Goal: Information Seeking & Learning: Learn about a topic

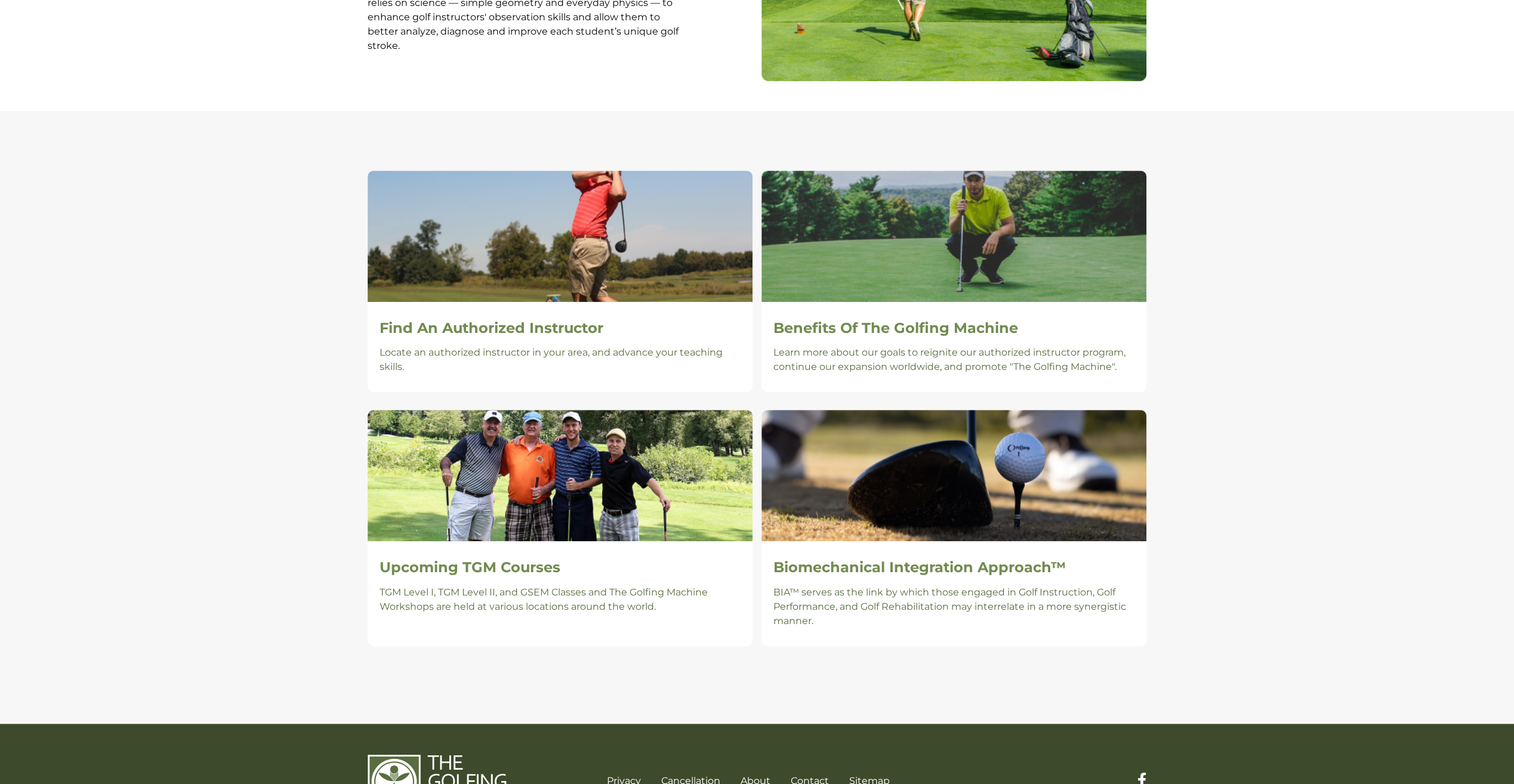
scroll to position [695, 0]
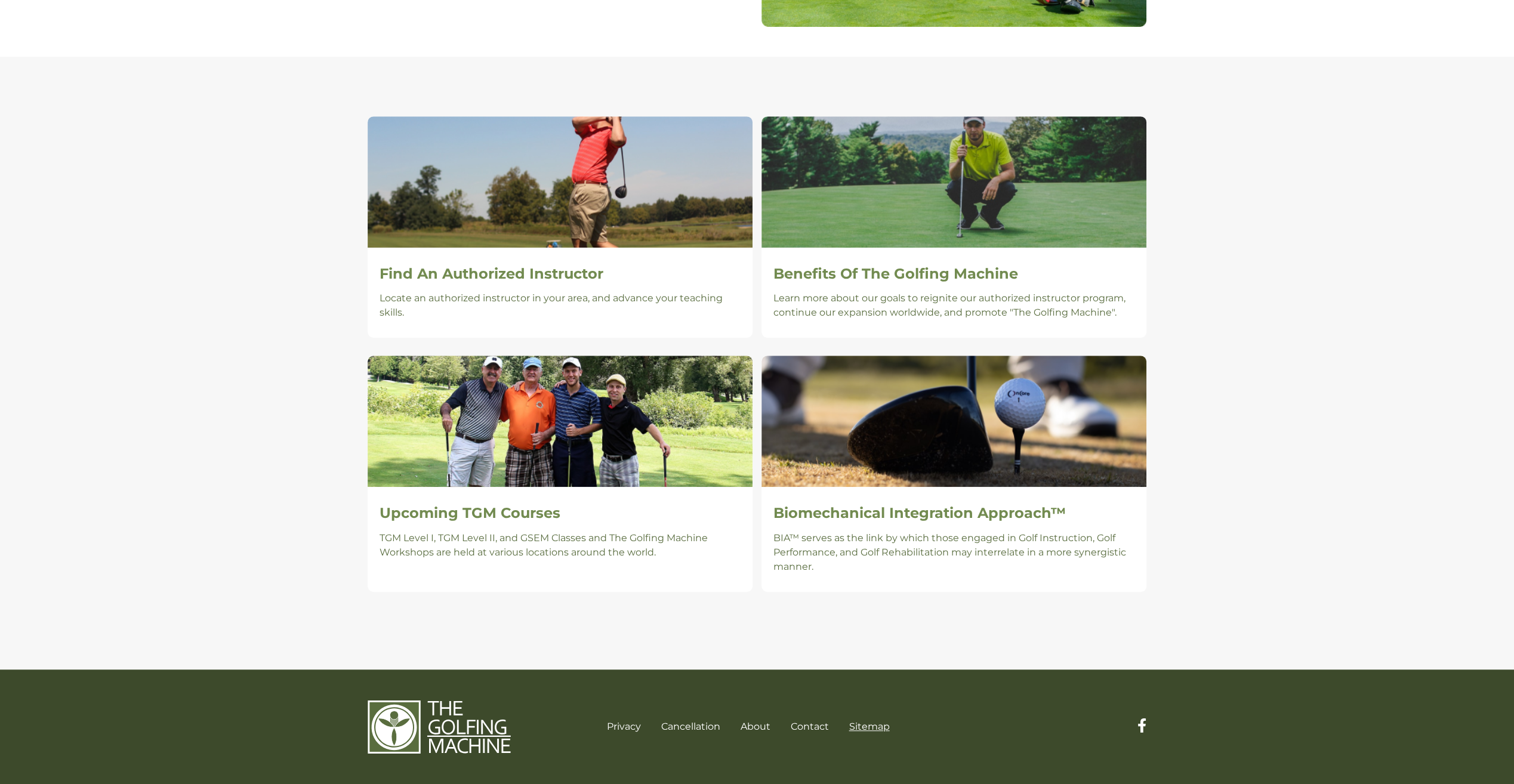
click at [875, 729] on link "Sitemap" at bounding box center [869, 726] width 41 height 11
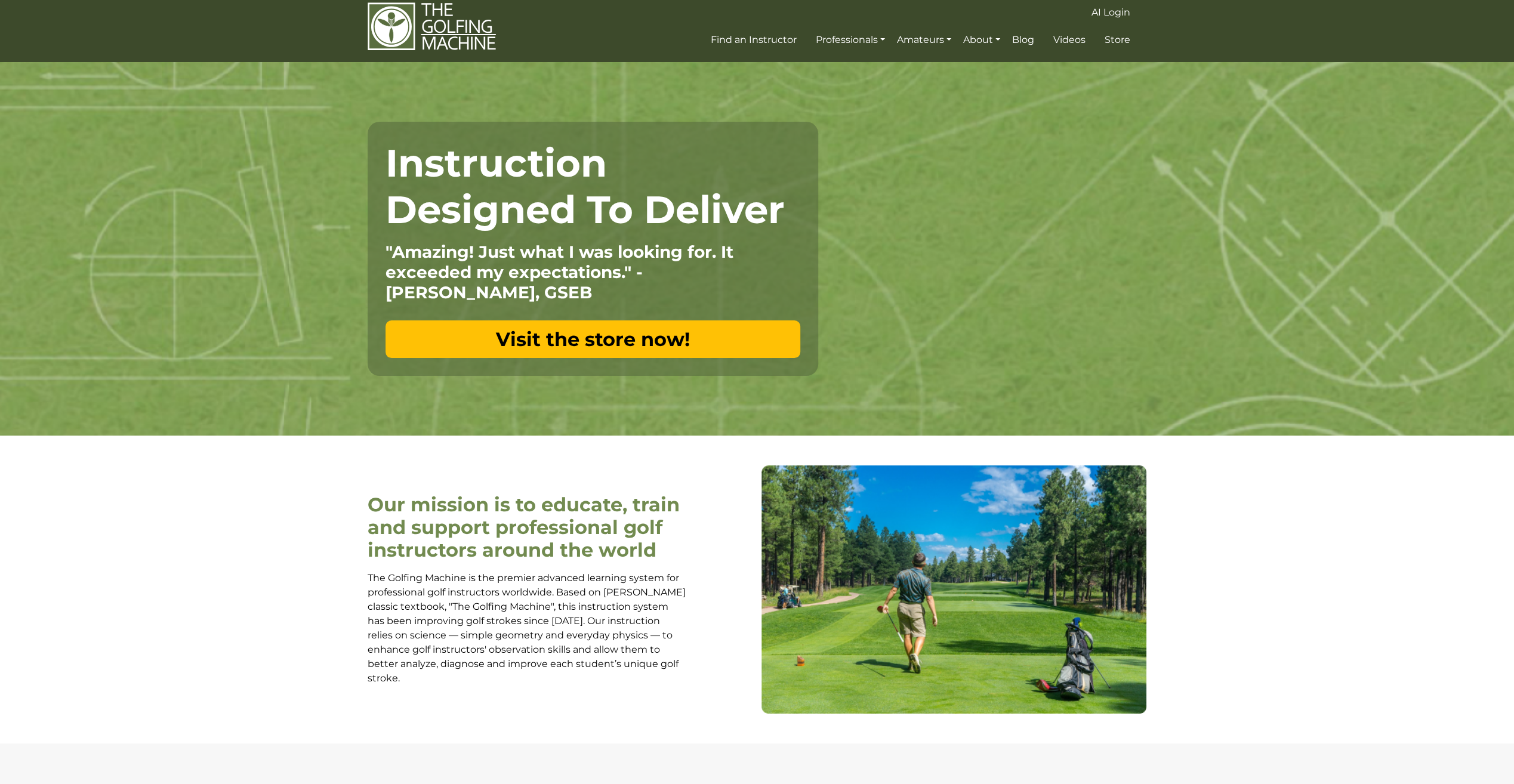
scroll to position [0, 0]
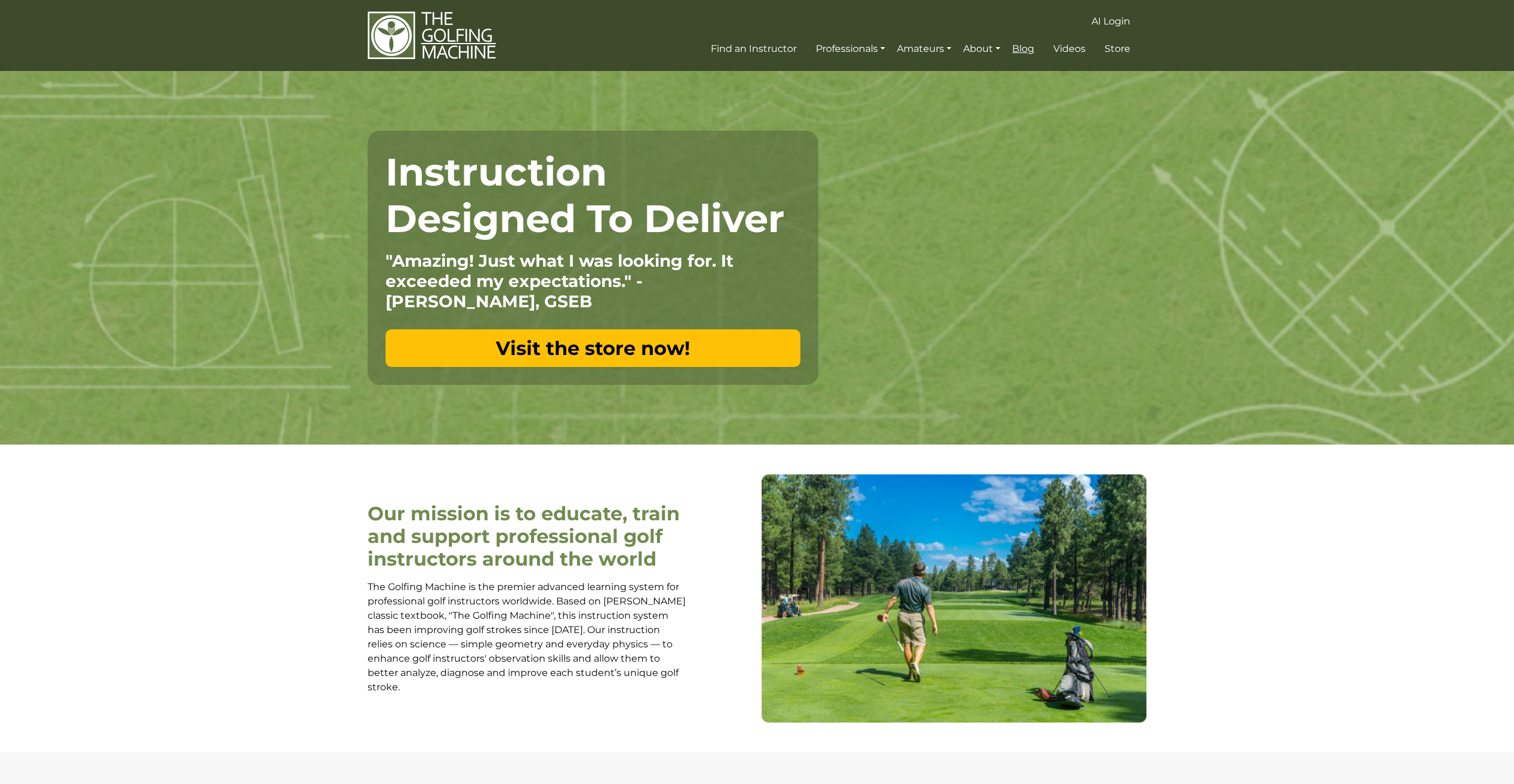
click at [1025, 53] on span "Blog" at bounding box center [1023, 48] width 22 height 11
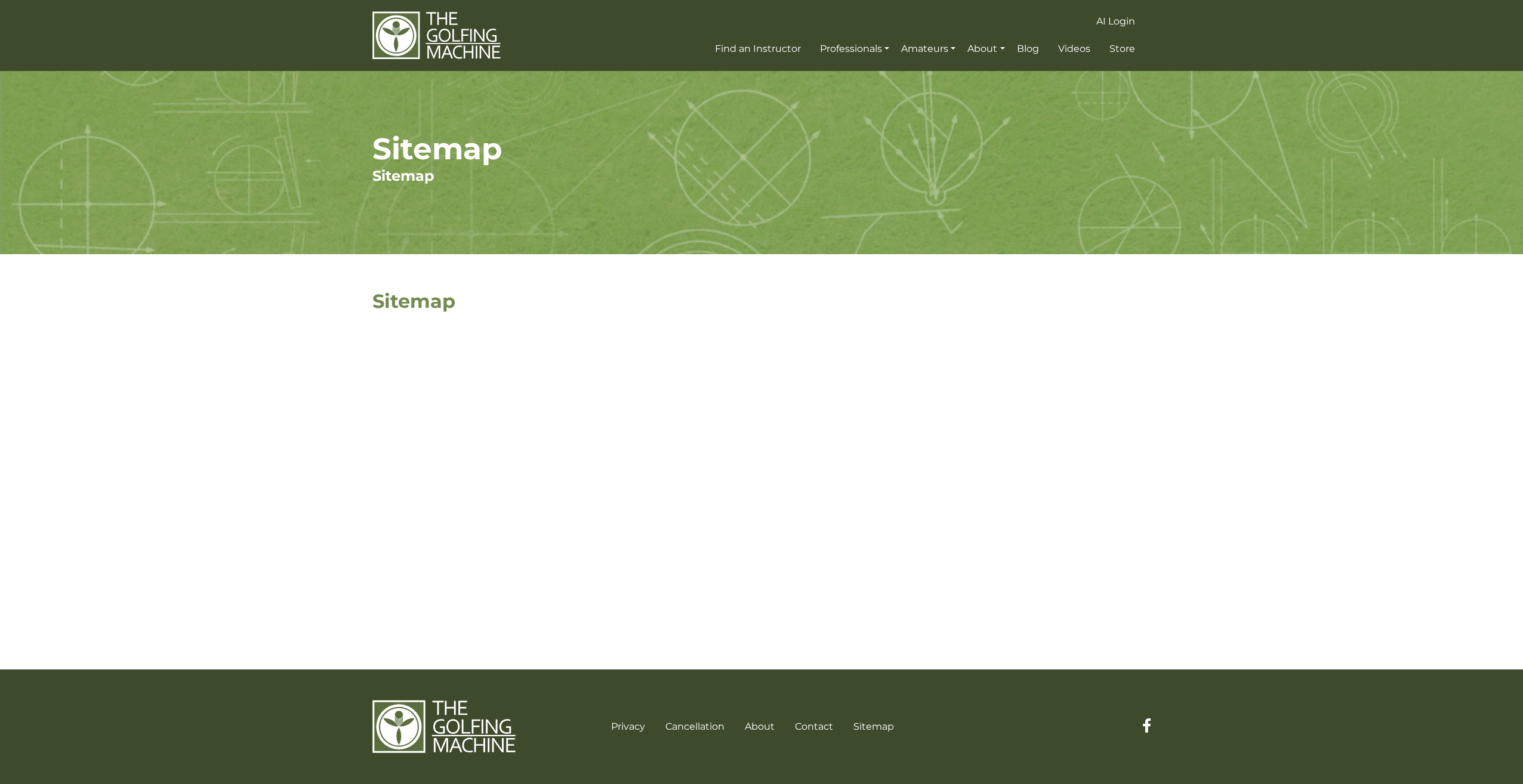
click at [410, 305] on h2 "Sitemap" at bounding box center [598, 301] width 451 height 23
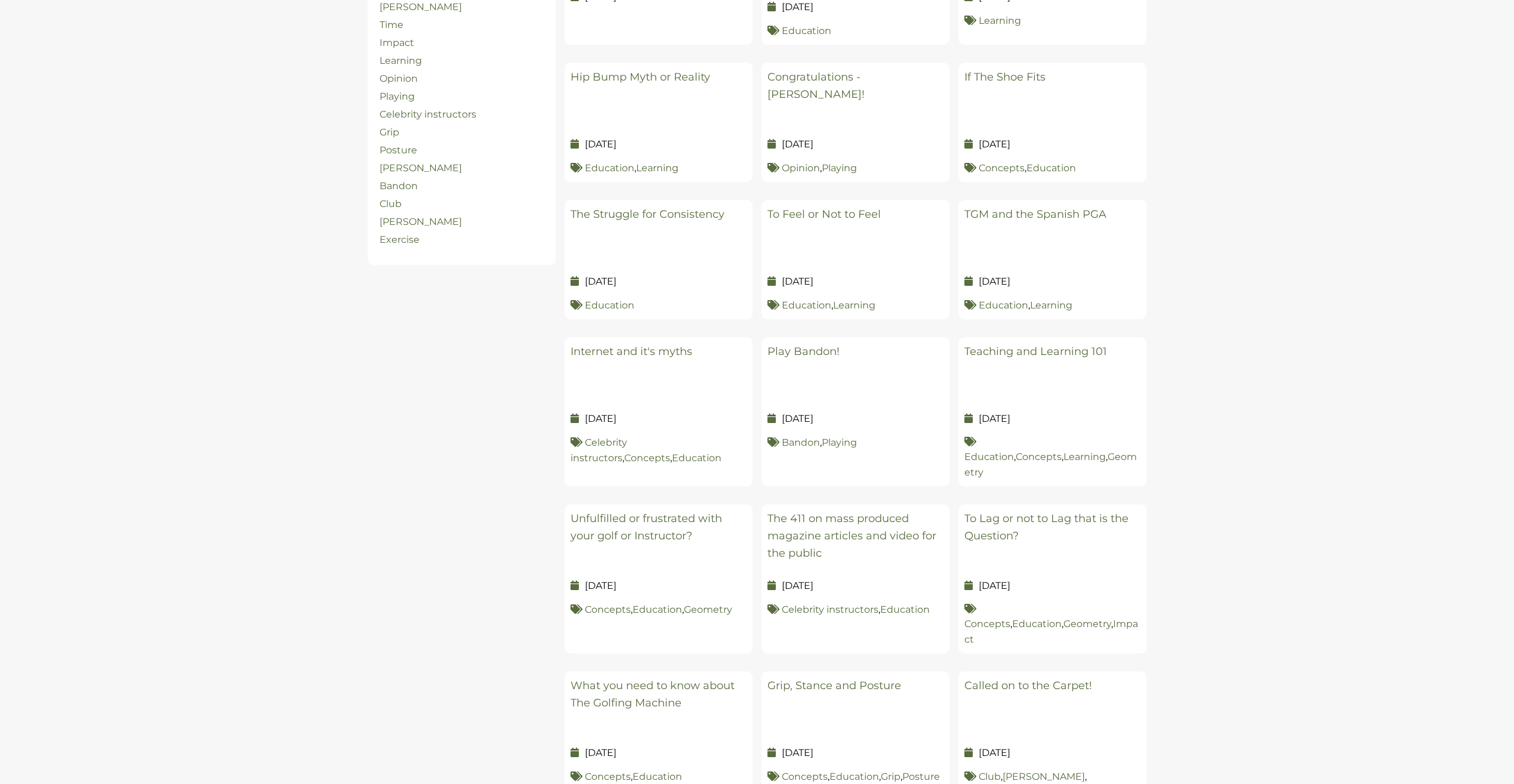
scroll to position [417, 0]
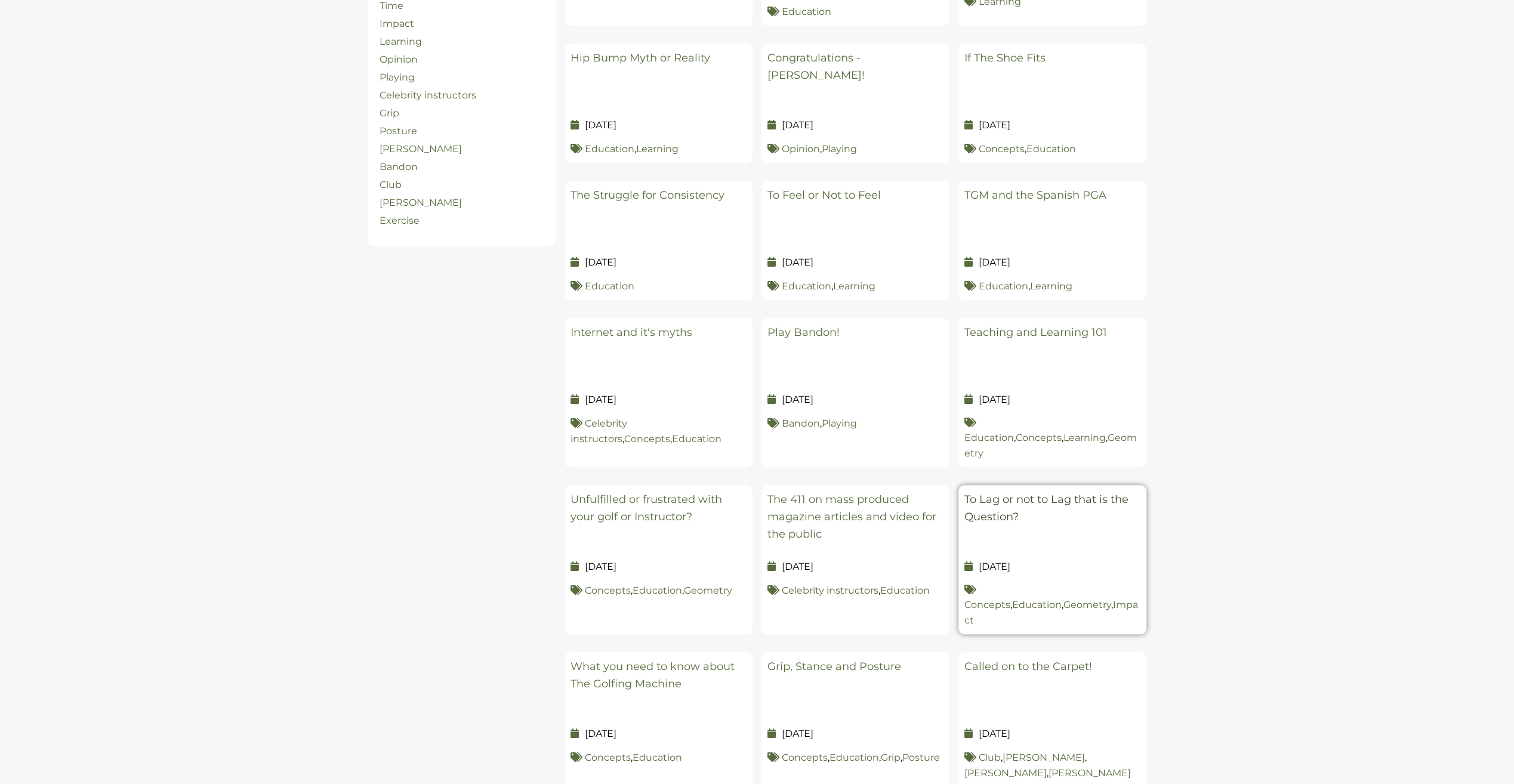
click at [1046, 493] on link "To Lag or not to Lag that is the Question?" at bounding box center [1047, 508] width 164 height 30
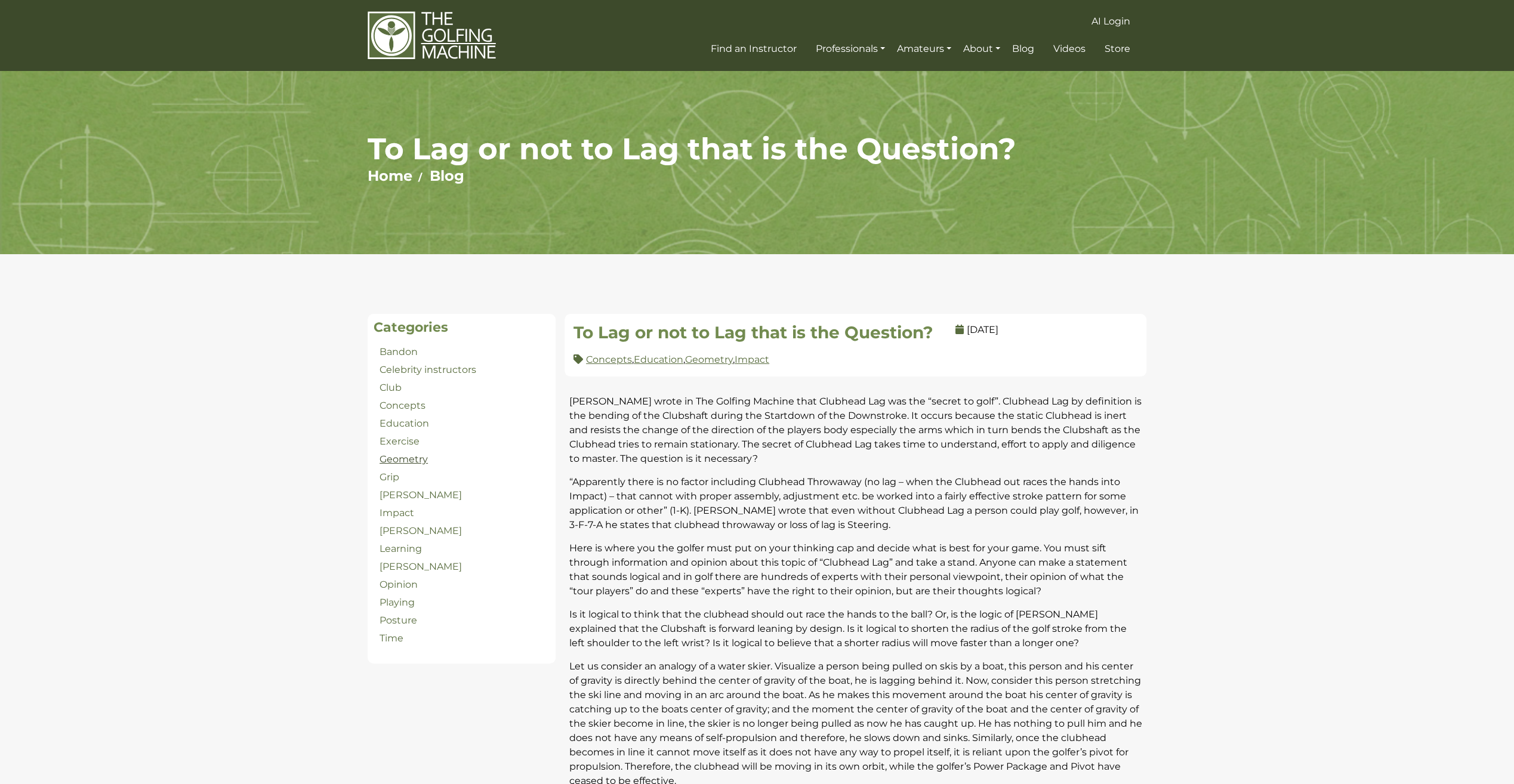
click at [398, 458] on link "Geometry" at bounding box center [403, 459] width 48 height 11
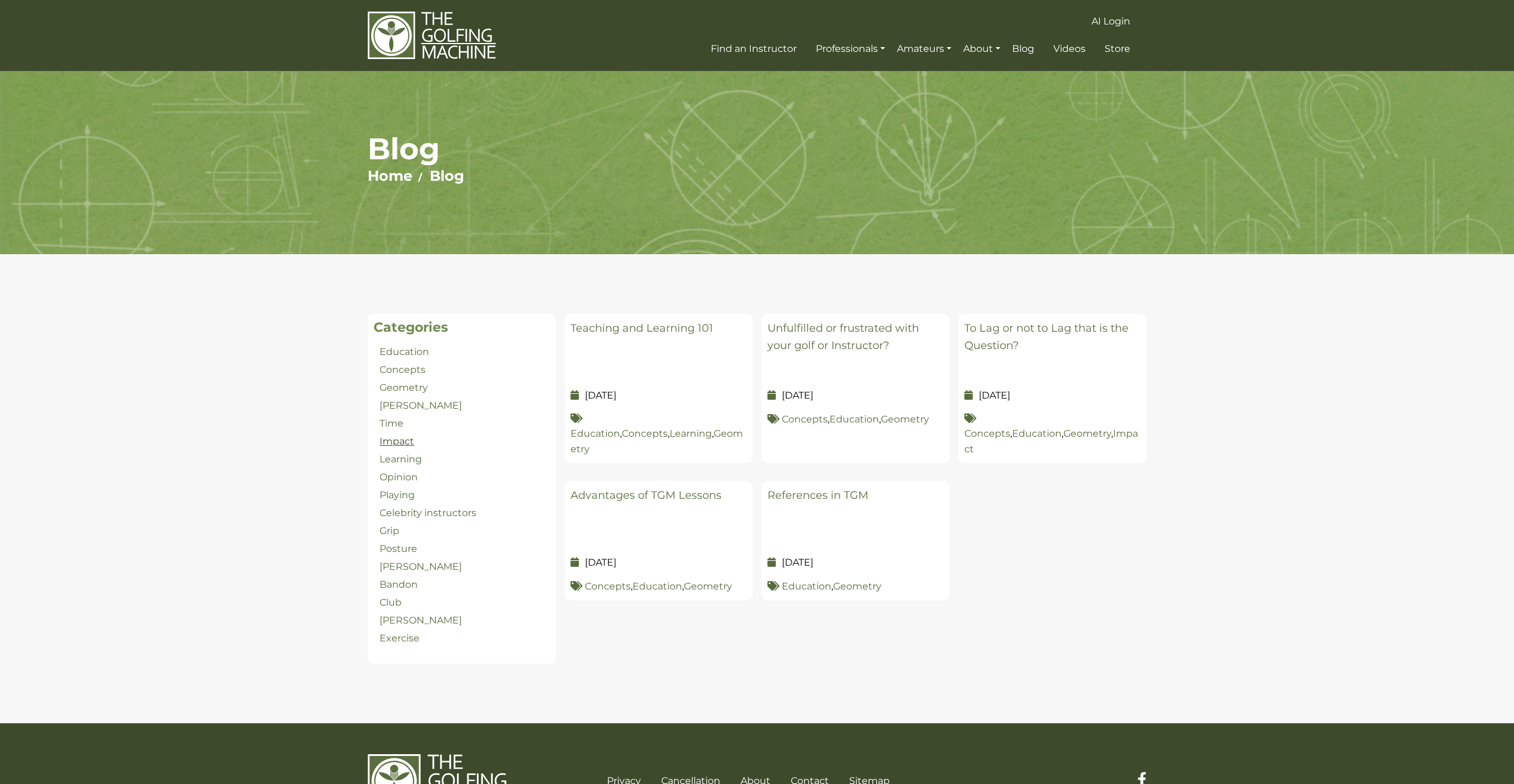
click at [392, 441] on link "Impact" at bounding box center [396, 440] width 35 height 11
click at [818, 336] on h5 "The Time/Duration of the Impact Interval" at bounding box center [855, 350] width 176 height 60
click at [847, 341] on link "The Time/Duration of the Impact Interval" at bounding box center [855, 336] width 175 height 30
